Goal: Task Accomplishment & Management: Use online tool/utility

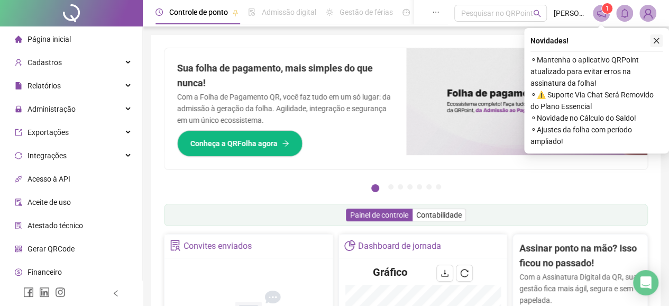
click at [658, 43] on icon "close" at bounding box center [656, 40] width 7 height 7
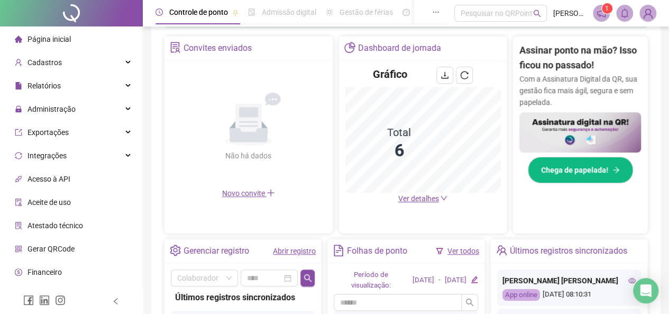
scroll to position [265, 0]
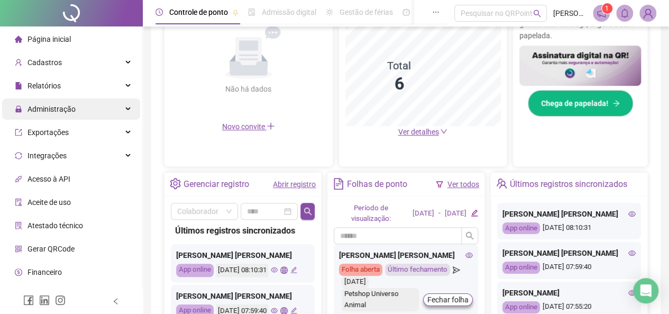
click at [50, 106] on span "Administração" at bounding box center [52, 109] width 48 height 8
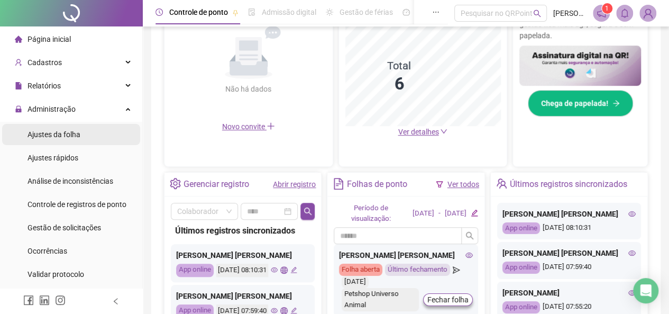
click at [65, 135] on span "Ajustes da folha" at bounding box center [54, 134] width 53 height 8
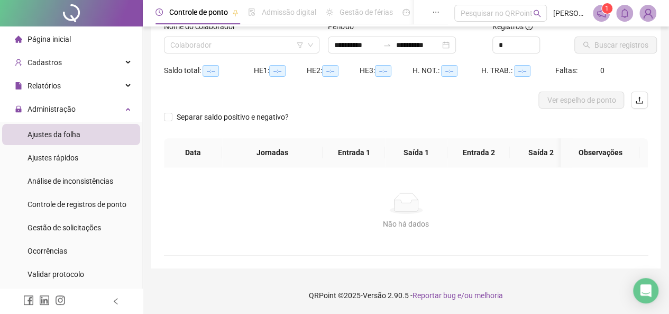
type input "**********"
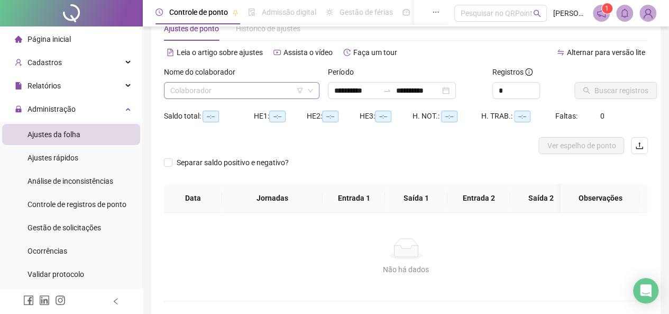
click at [231, 87] on input "search" at bounding box center [236, 91] width 133 height 16
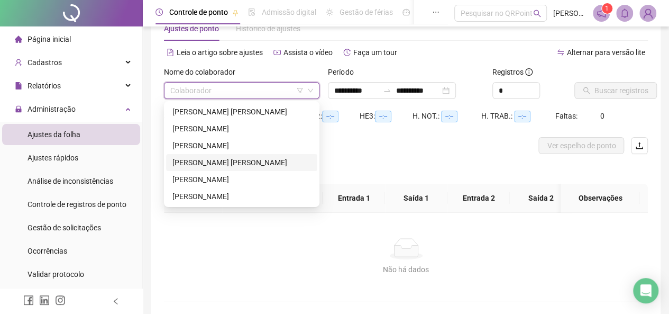
click at [242, 163] on div "[PERSON_NAME] [PERSON_NAME]" at bounding box center [242, 163] width 139 height 12
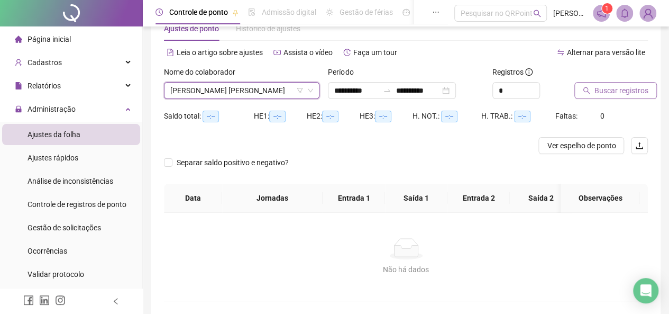
click at [580, 93] on button "Buscar registros" at bounding box center [616, 90] width 83 height 17
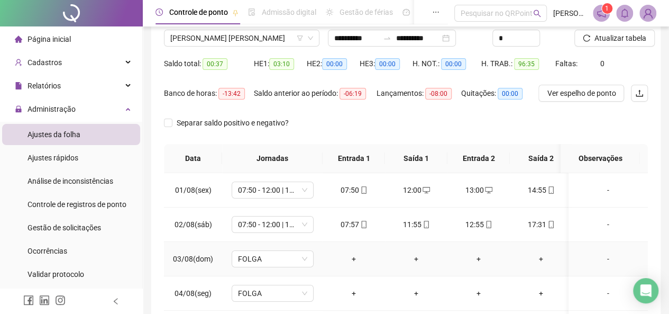
scroll to position [0, 0]
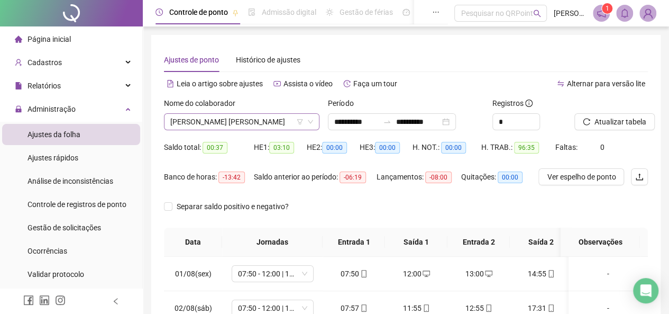
click at [246, 120] on span "[PERSON_NAME] [PERSON_NAME]" at bounding box center [241, 122] width 143 height 16
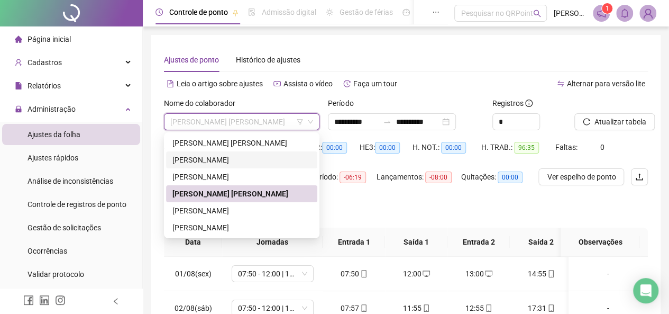
click at [215, 164] on div "[PERSON_NAME]" at bounding box center [242, 160] width 139 height 12
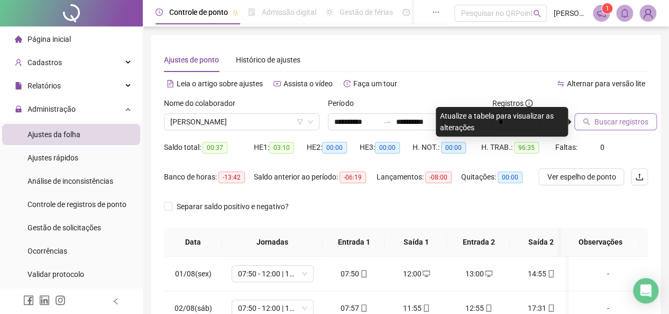
click at [624, 124] on span "Buscar registros" at bounding box center [622, 122] width 54 height 12
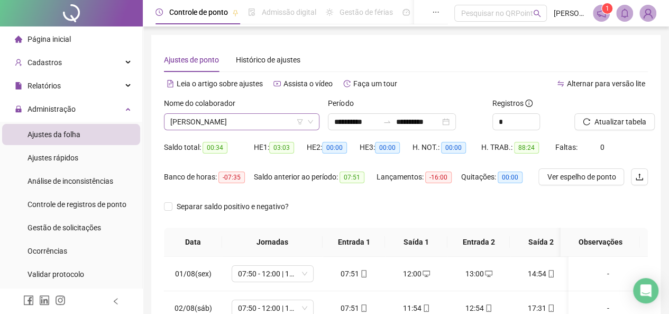
click at [254, 122] on span "[PERSON_NAME]" at bounding box center [241, 122] width 143 height 16
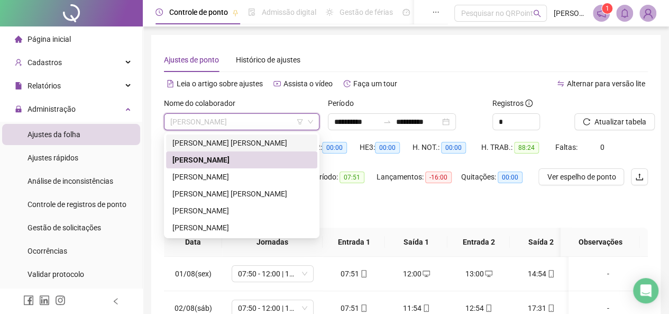
click at [226, 141] on div "[PERSON_NAME] [PERSON_NAME]" at bounding box center [242, 143] width 139 height 12
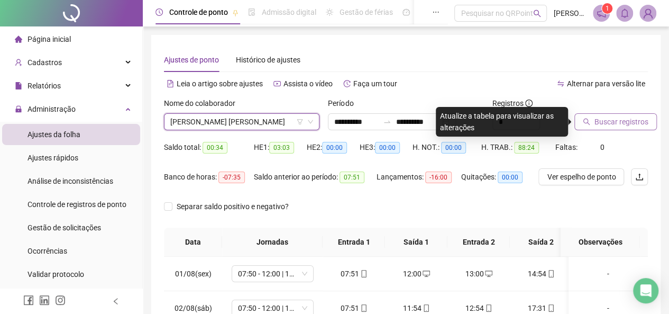
click at [631, 119] on span "Buscar registros" at bounding box center [622, 122] width 54 height 12
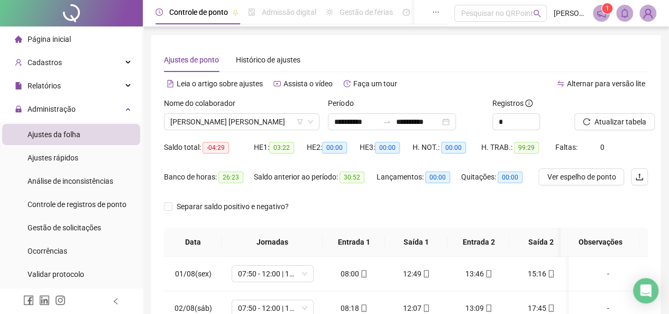
click at [61, 41] on span "Página inicial" at bounding box center [49, 39] width 43 height 8
